Goal: Use online tool/utility: Utilize a website feature to perform a specific function

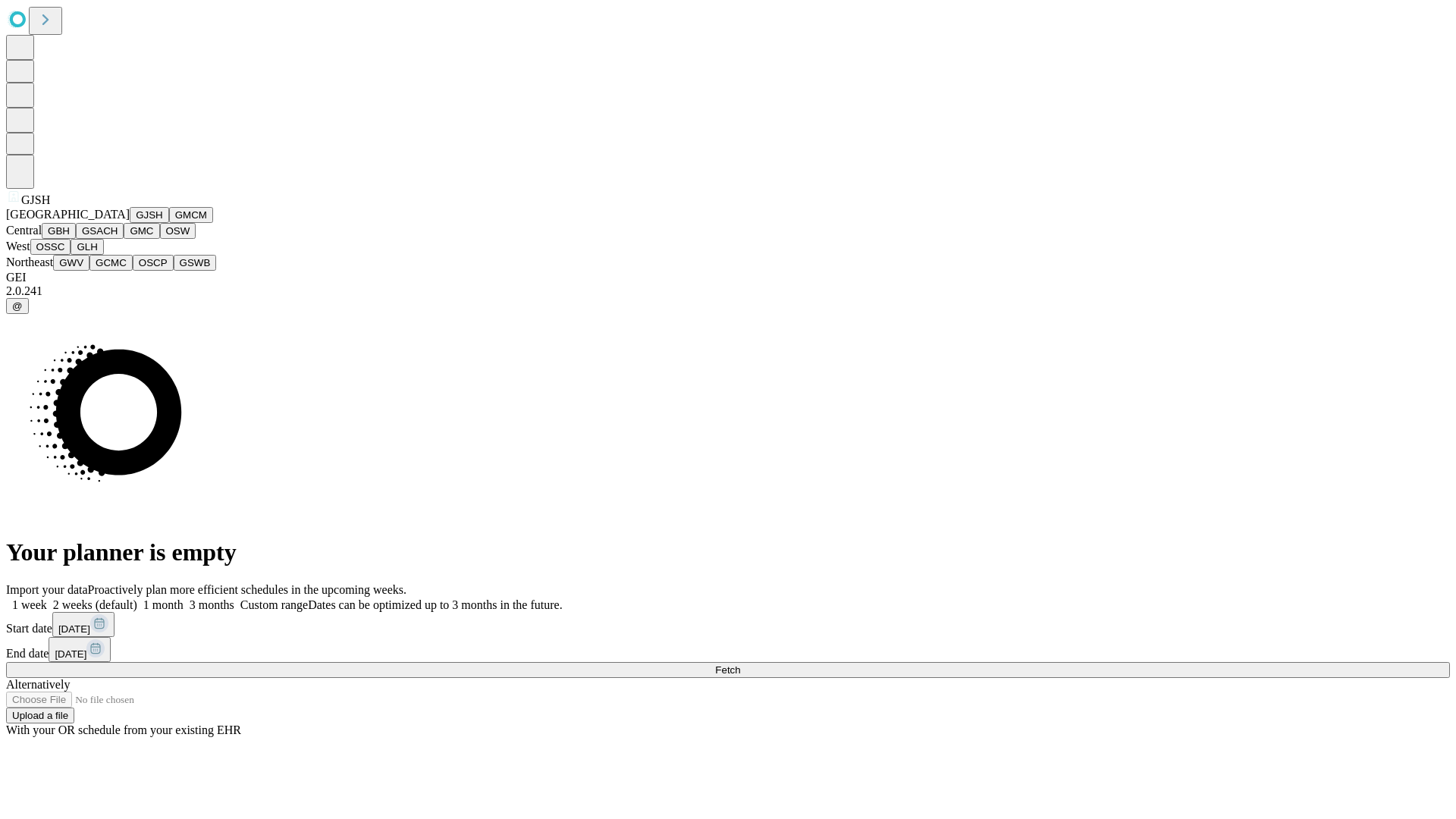
click at [130, 223] on button "GJSH" at bounding box center [149, 215] width 39 height 16
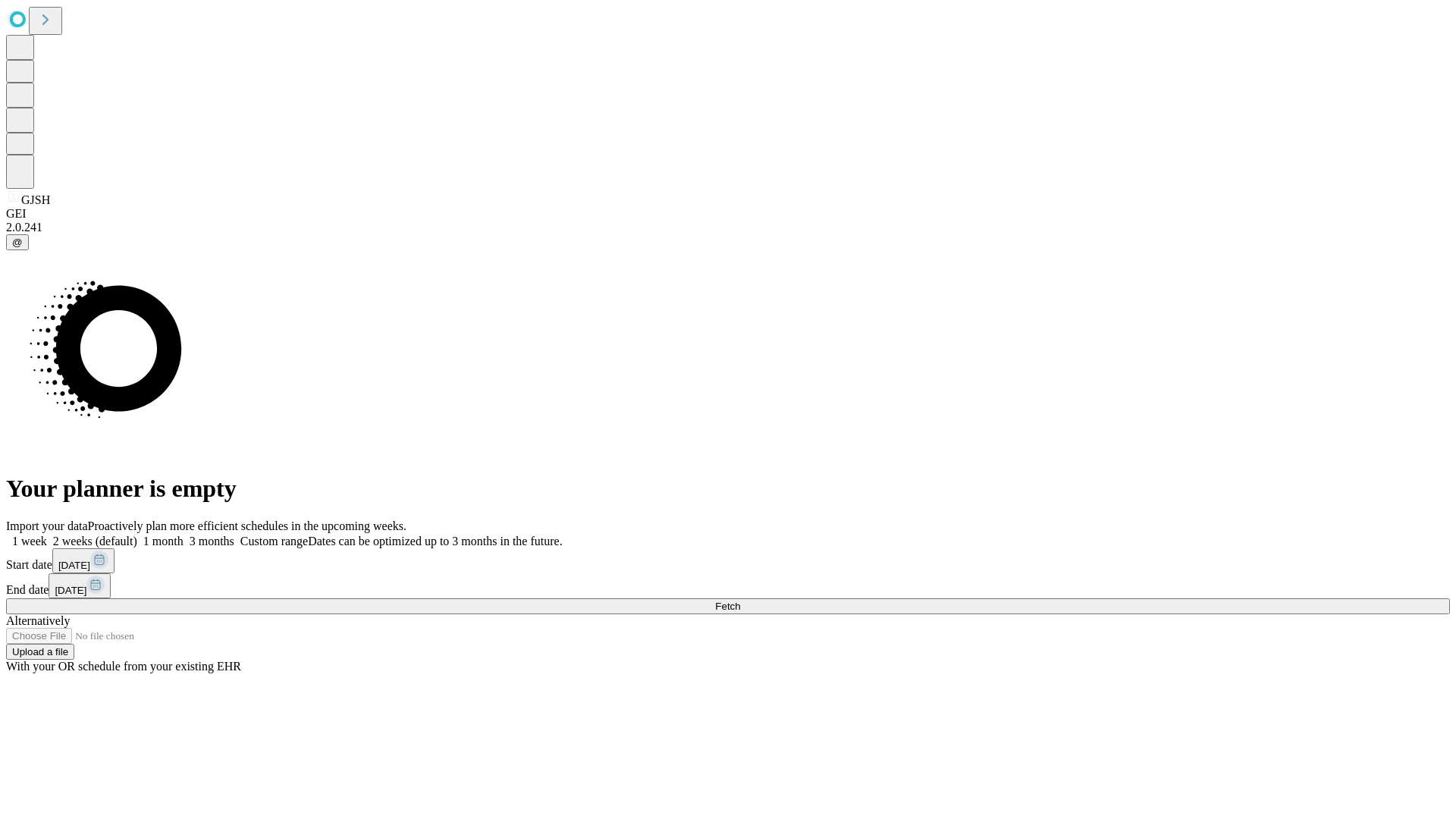
click at [183, 535] on label "1 month" at bounding box center [161, 541] width 46 height 13
click at [740, 601] on span "Fetch" at bounding box center [728, 606] width 25 height 11
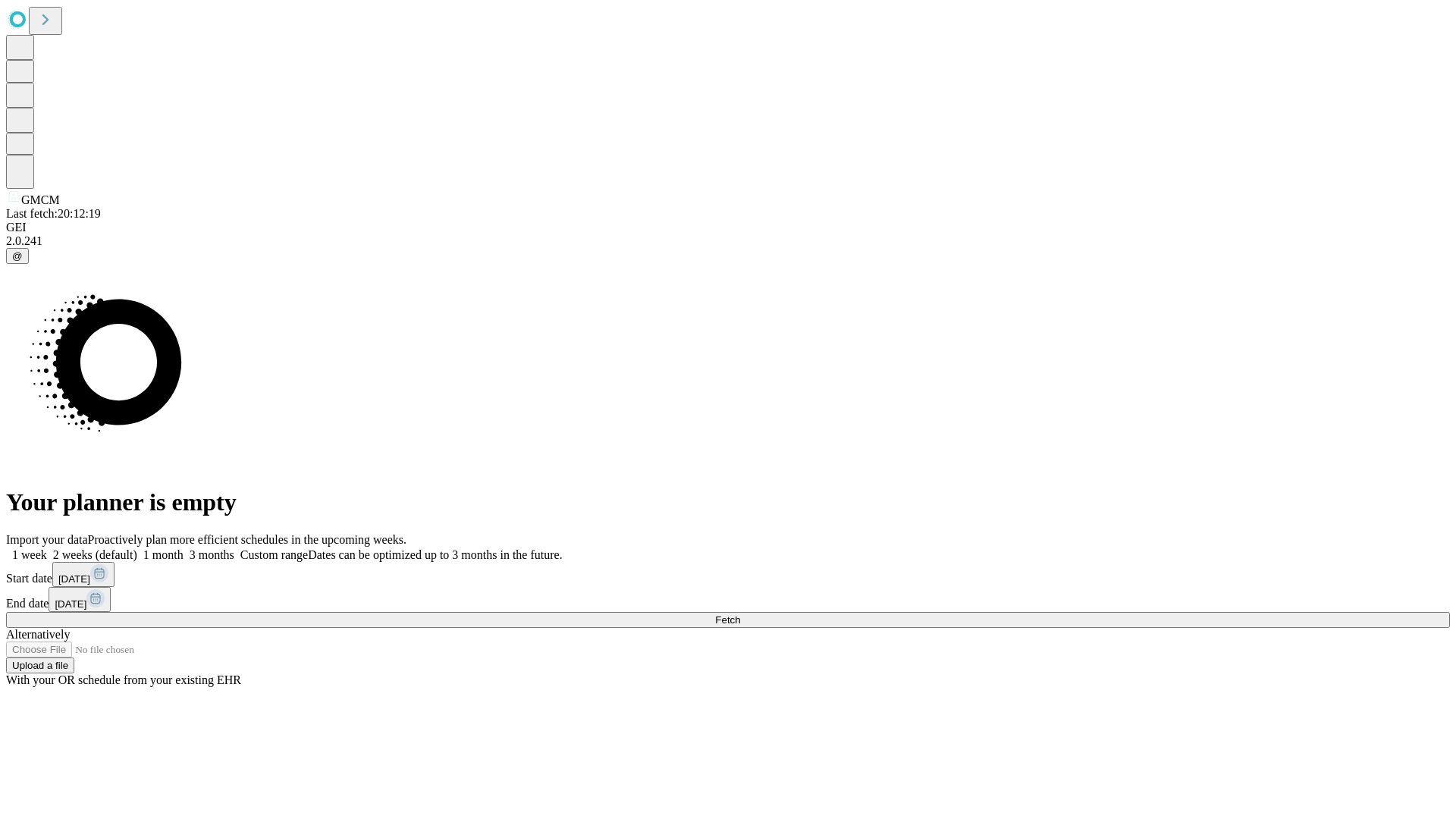
click at [183, 548] on label "1 month" at bounding box center [161, 554] width 46 height 13
click at [740, 615] on span "Fetch" at bounding box center [728, 620] width 25 height 11
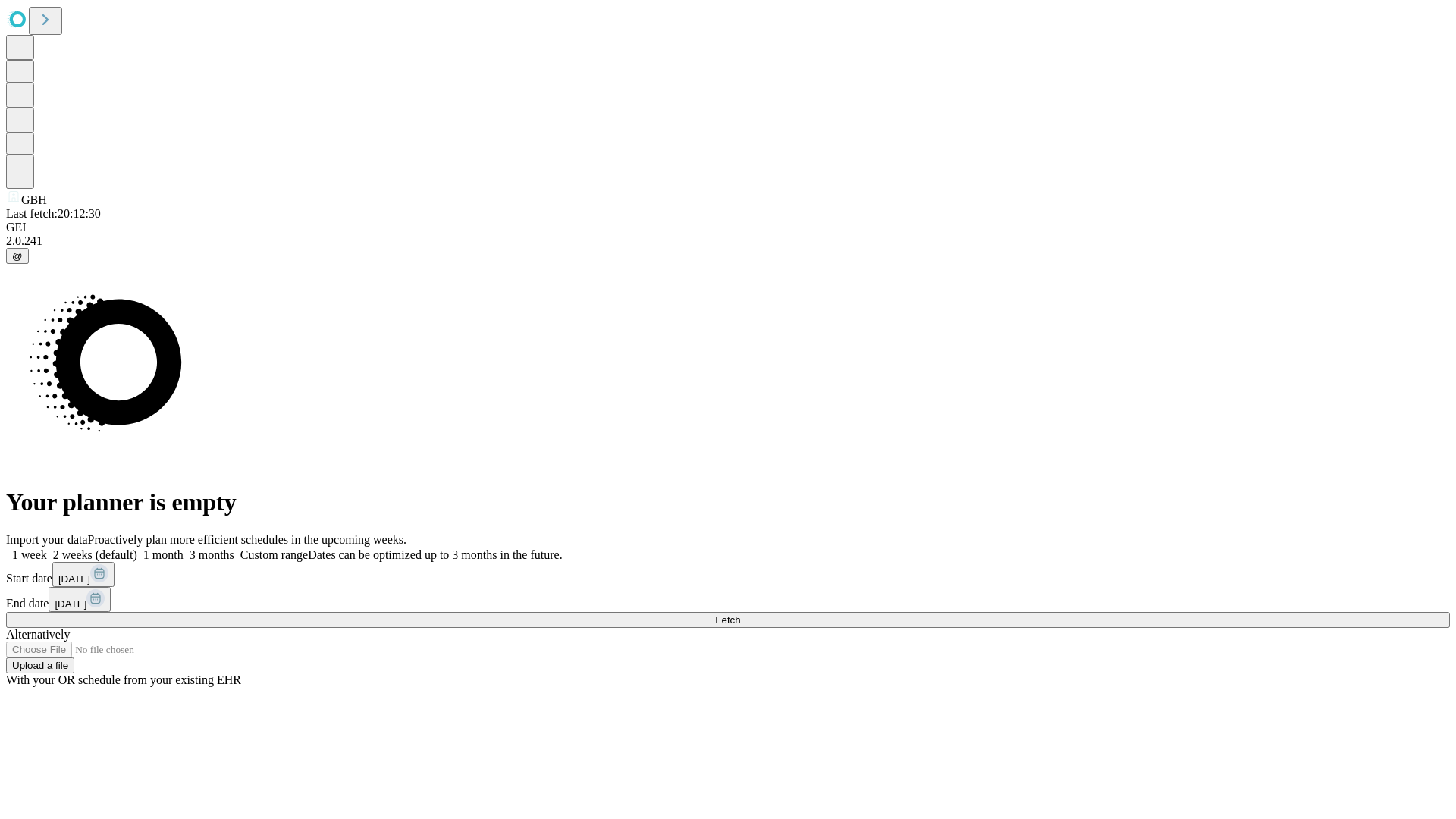
click at [183, 548] on label "1 month" at bounding box center [161, 554] width 46 height 13
click at [740, 615] on span "Fetch" at bounding box center [728, 620] width 25 height 11
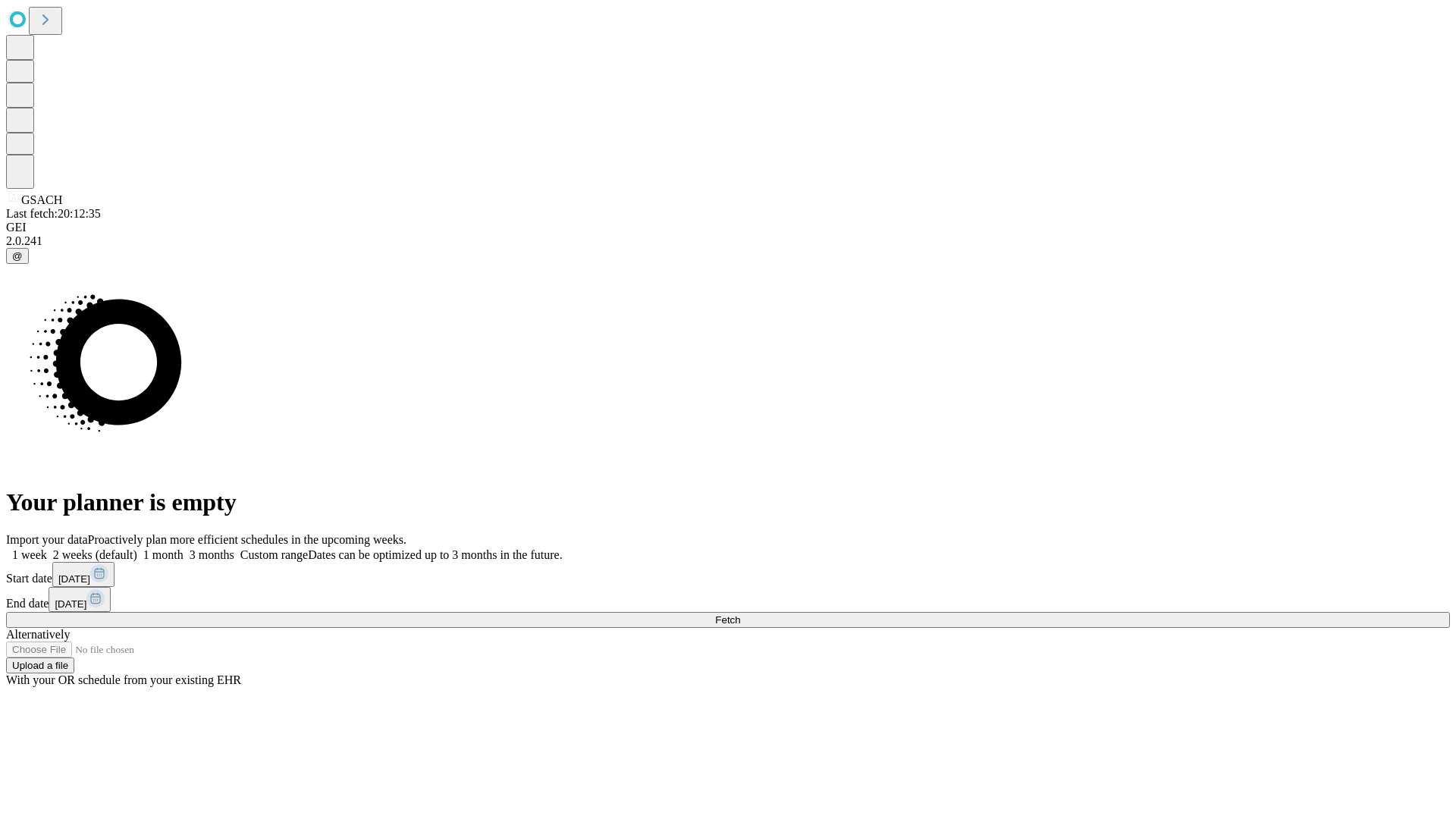
click at [183, 548] on label "1 month" at bounding box center [161, 554] width 46 height 13
click at [740, 615] on span "Fetch" at bounding box center [728, 620] width 25 height 11
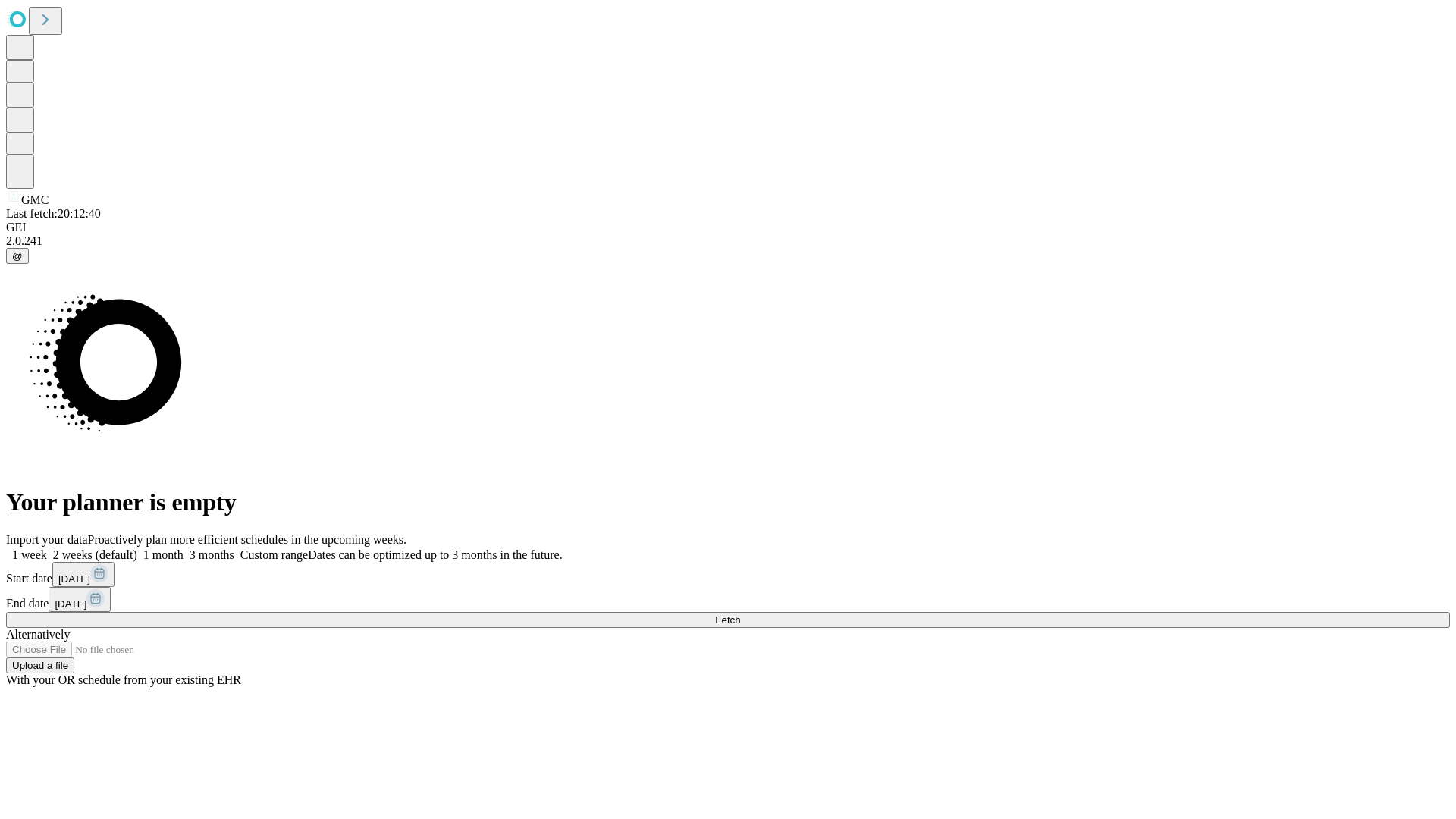
click at [740, 615] on span "Fetch" at bounding box center [728, 620] width 25 height 11
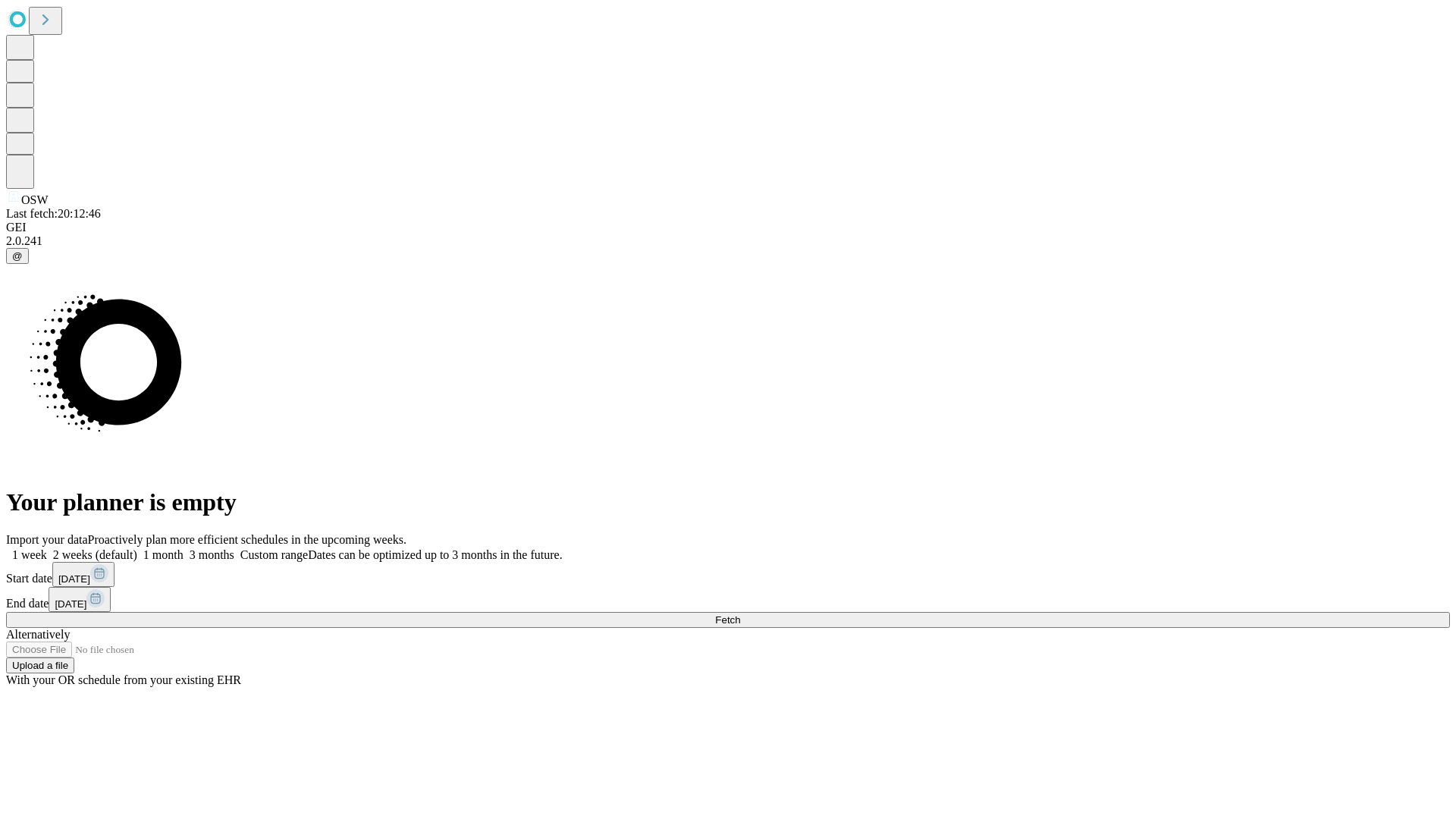
click at [183, 548] on label "1 month" at bounding box center [161, 554] width 46 height 13
click at [740, 615] on span "Fetch" at bounding box center [728, 620] width 25 height 11
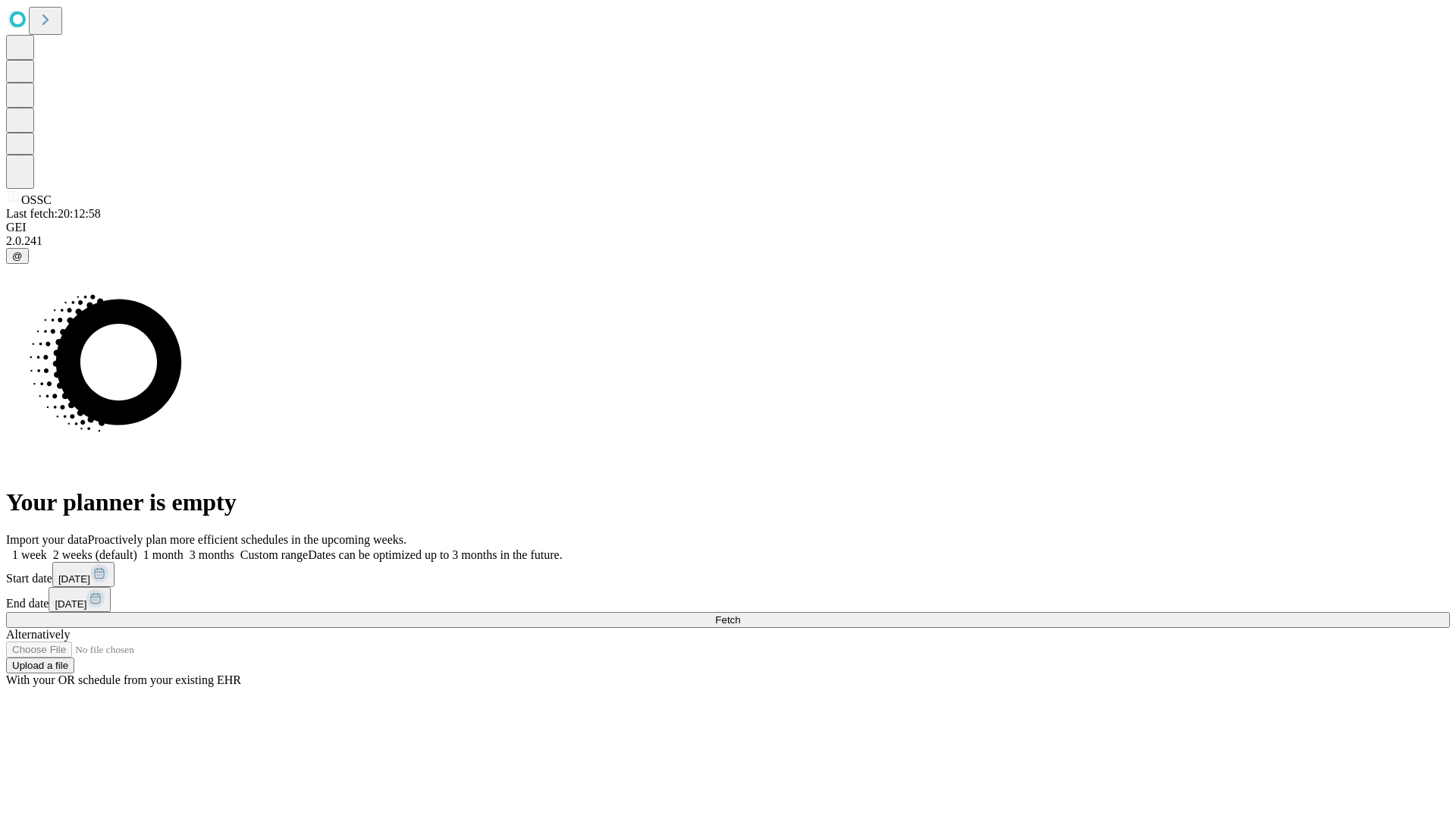
click at [740, 615] on span "Fetch" at bounding box center [728, 620] width 25 height 11
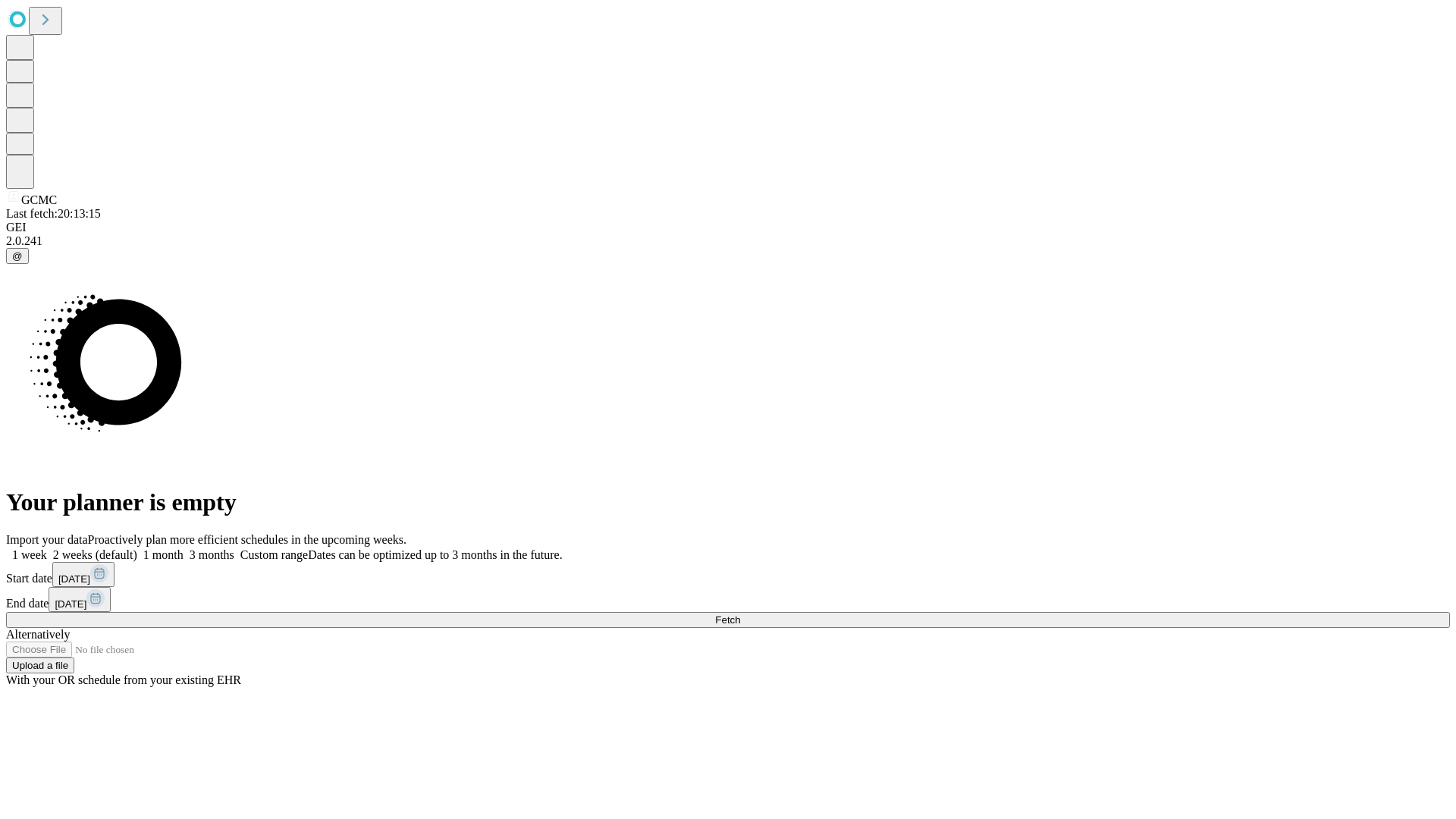
click at [183, 548] on label "1 month" at bounding box center [161, 554] width 46 height 13
click at [740, 615] on span "Fetch" at bounding box center [728, 620] width 25 height 11
